Goal: Navigation & Orientation: Go to known website

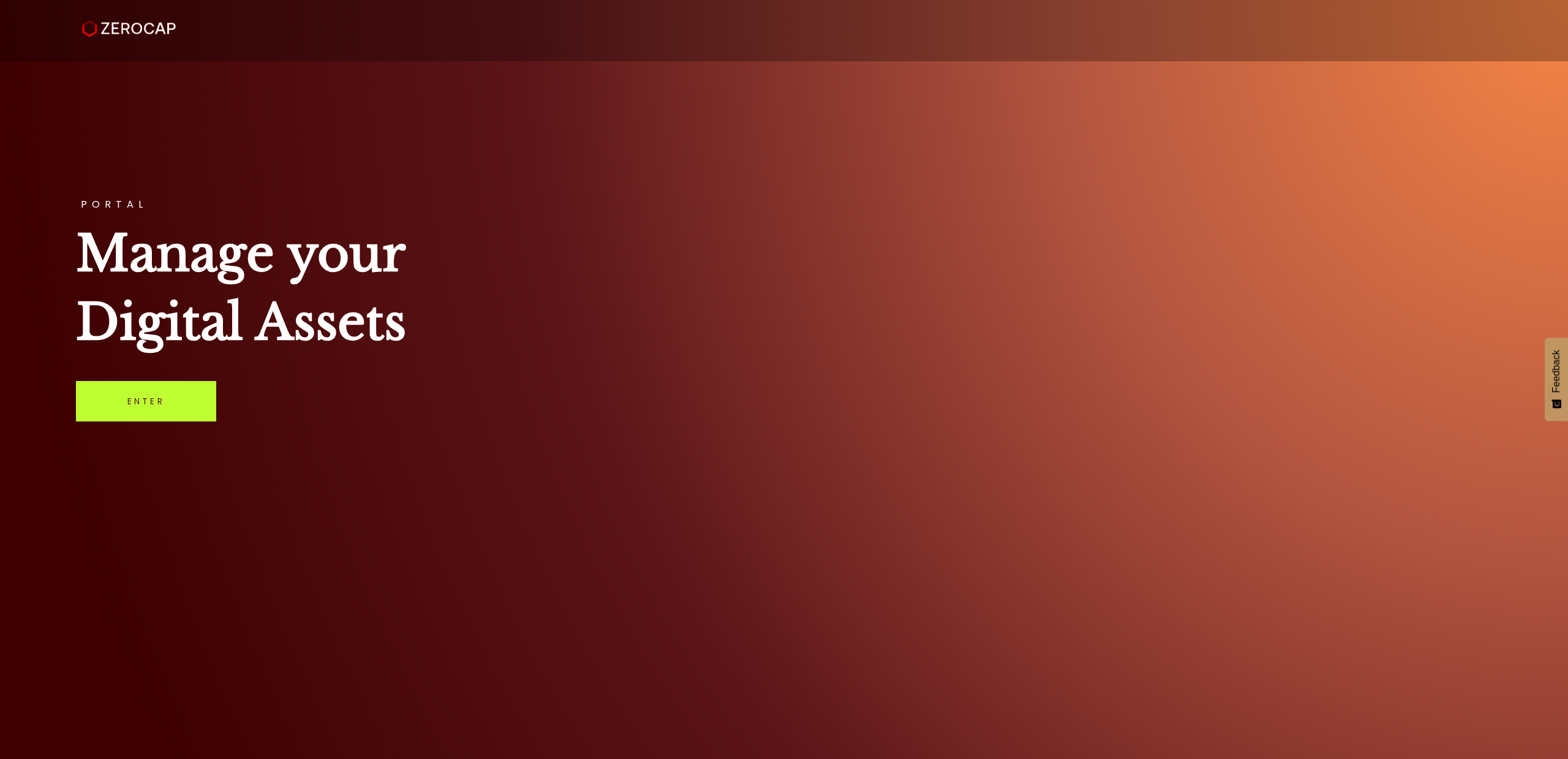
click at [177, 410] on link "Enter" at bounding box center [146, 401] width 140 height 41
click at [137, 411] on link "Enter" at bounding box center [146, 401] width 140 height 41
